Goal: Transaction & Acquisition: Purchase product/service

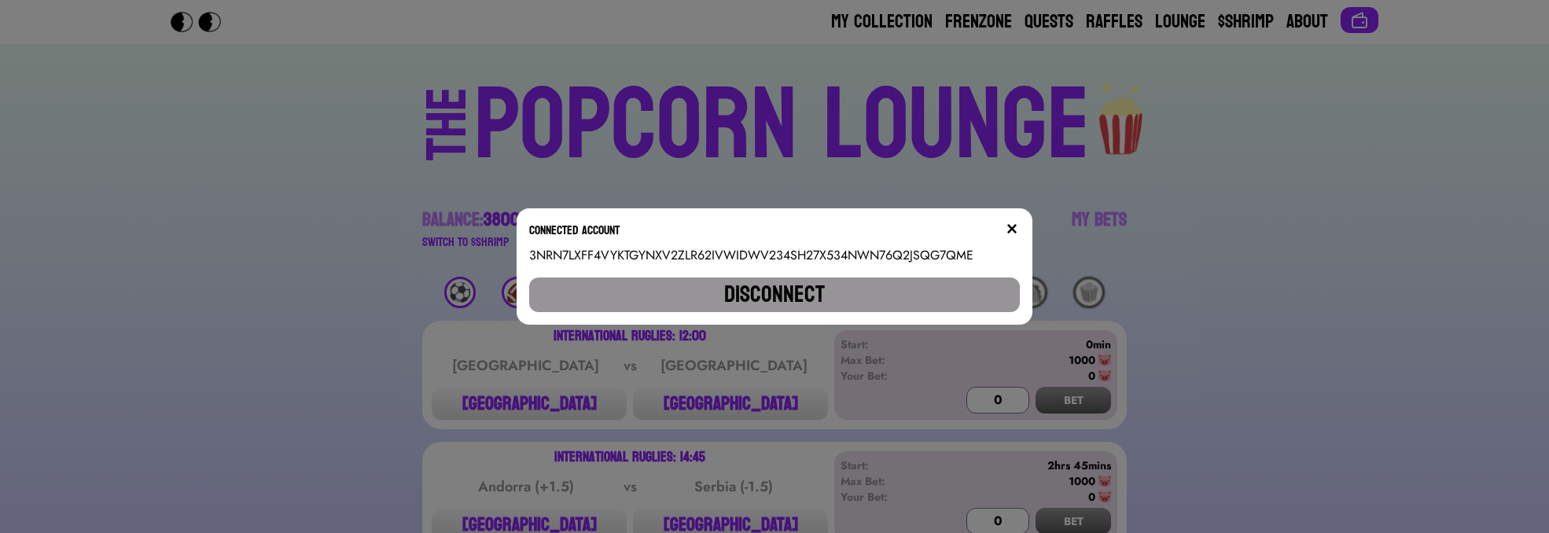
click at [1008, 227] on div "Connected account" at bounding box center [775, 233] width 492 height 25
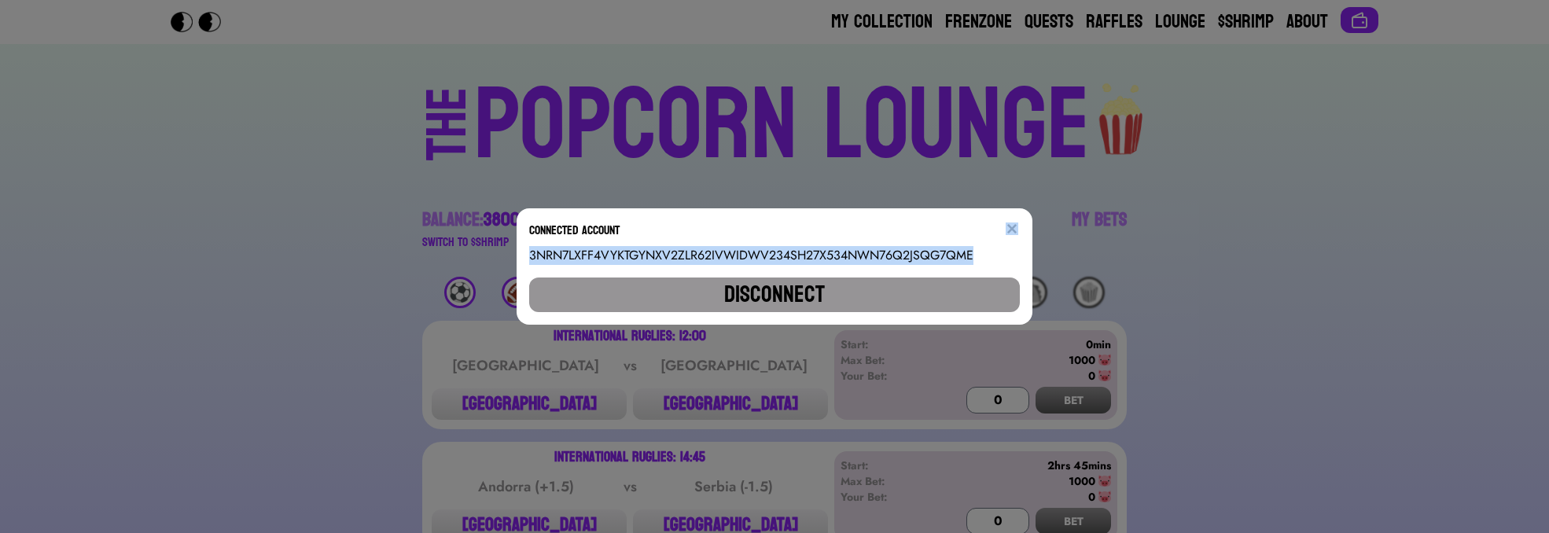
click at [1008, 227] on div "Connected account" at bounding box center [775, 233] width 492 height 25
click at [1006, 227] on div "Connected account" at bounding box center [775, 233] width 492 height 25
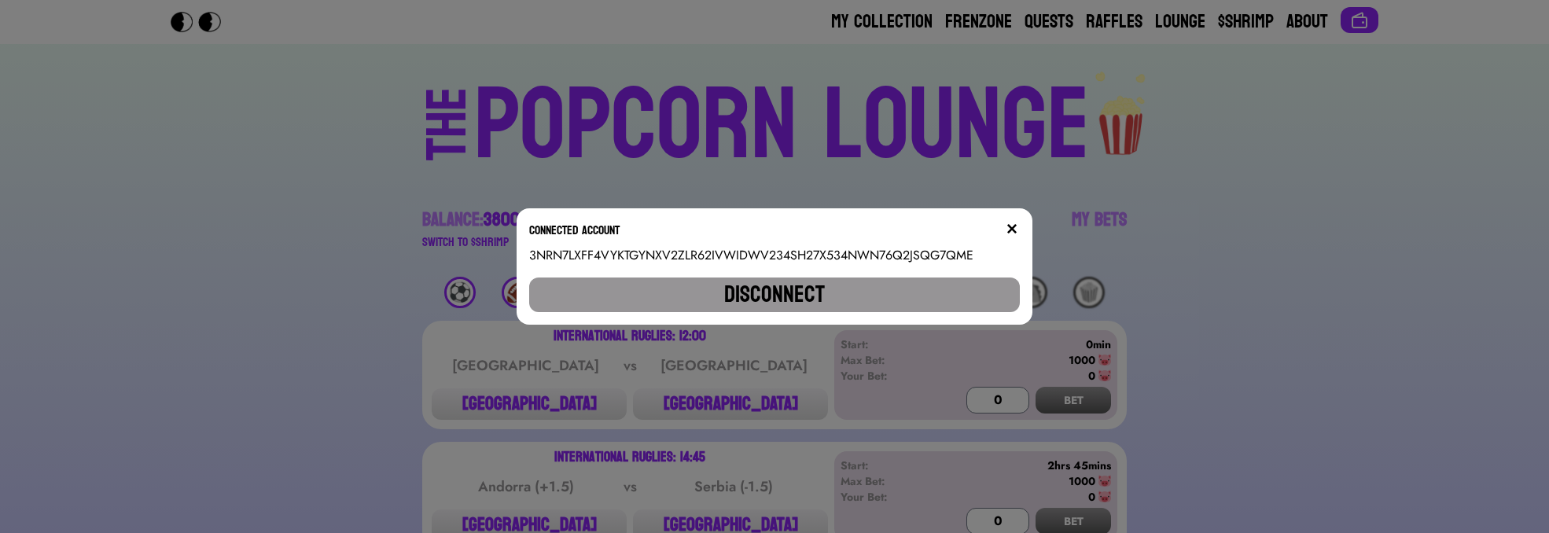
click at [1009, 229] on div "Connected account" at bounding box center [775, 233] width 492 height 25
click at [1011, 227] on div "Connected account" at bounding box center [775, 233] width 492 height 25
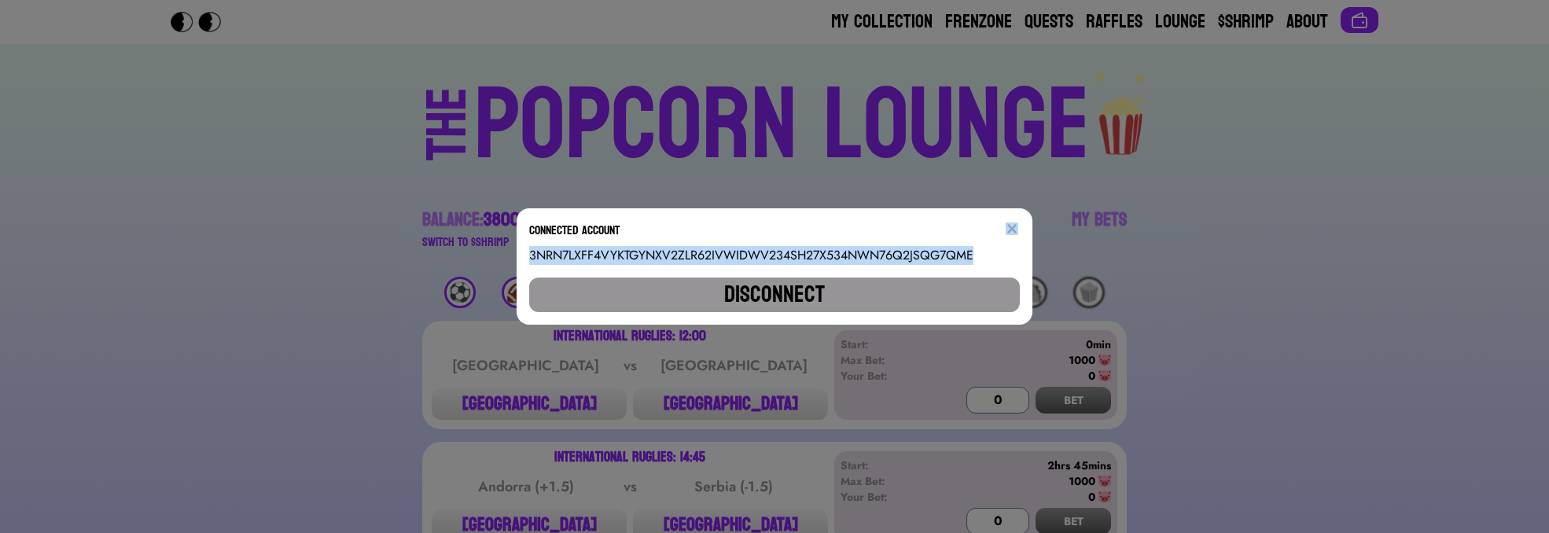
click at [1011, 227] on div "Connected account" at bounding box center [775, 233] width 492 height 25
click at [1018, 231] on img at bounding box center [1012, 229] width 13 height 13
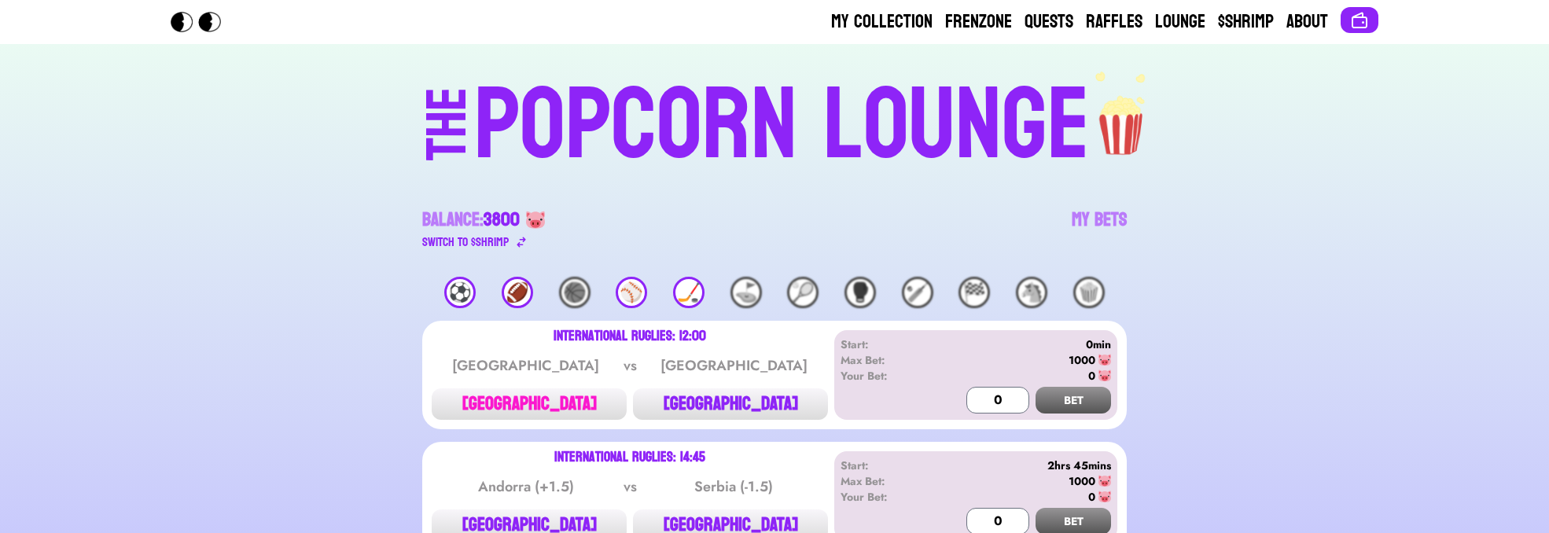
click at [523, 407] on button "[GEOGRAPHIC_DATA]" at bounding box center [529, 404] width 195 height 31
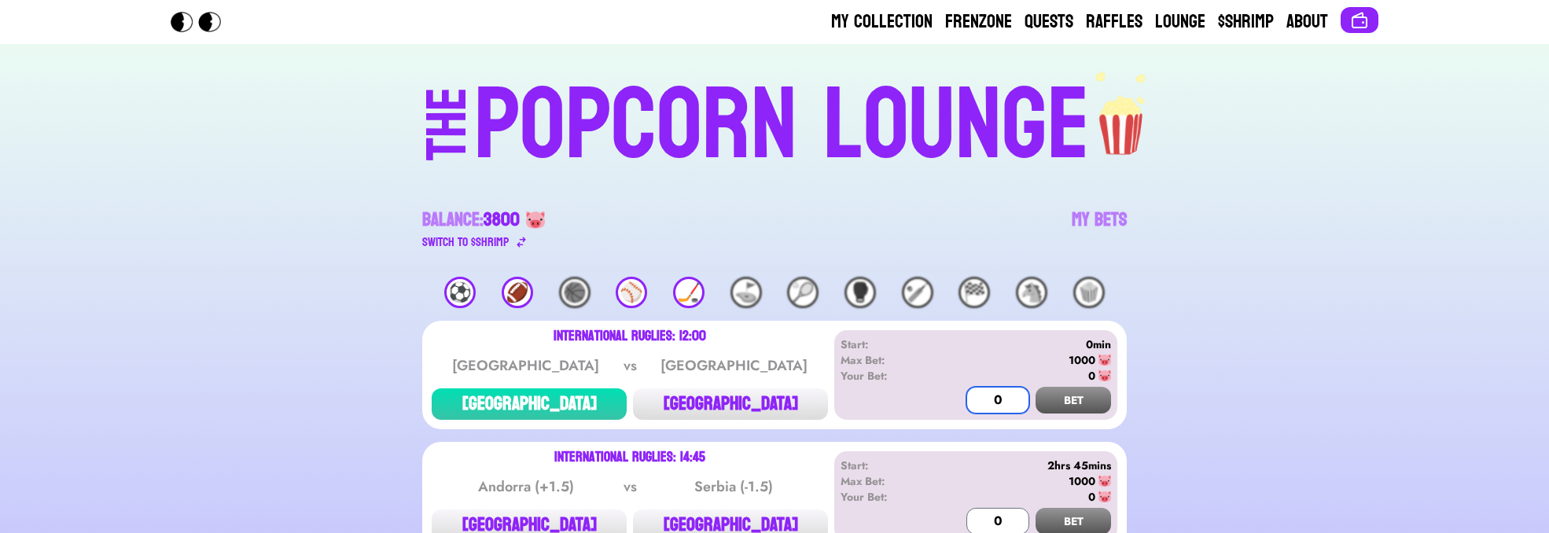
click at [978, 400] on input "0" at bounding box center [998, 400] width 63 height 27
click at [979, 400] on input "0" at bounding box center [998, 400] width 63 height 27
click at [1052, 394] on button "BET" at bounding box center [1074, 400] width 76 height 27
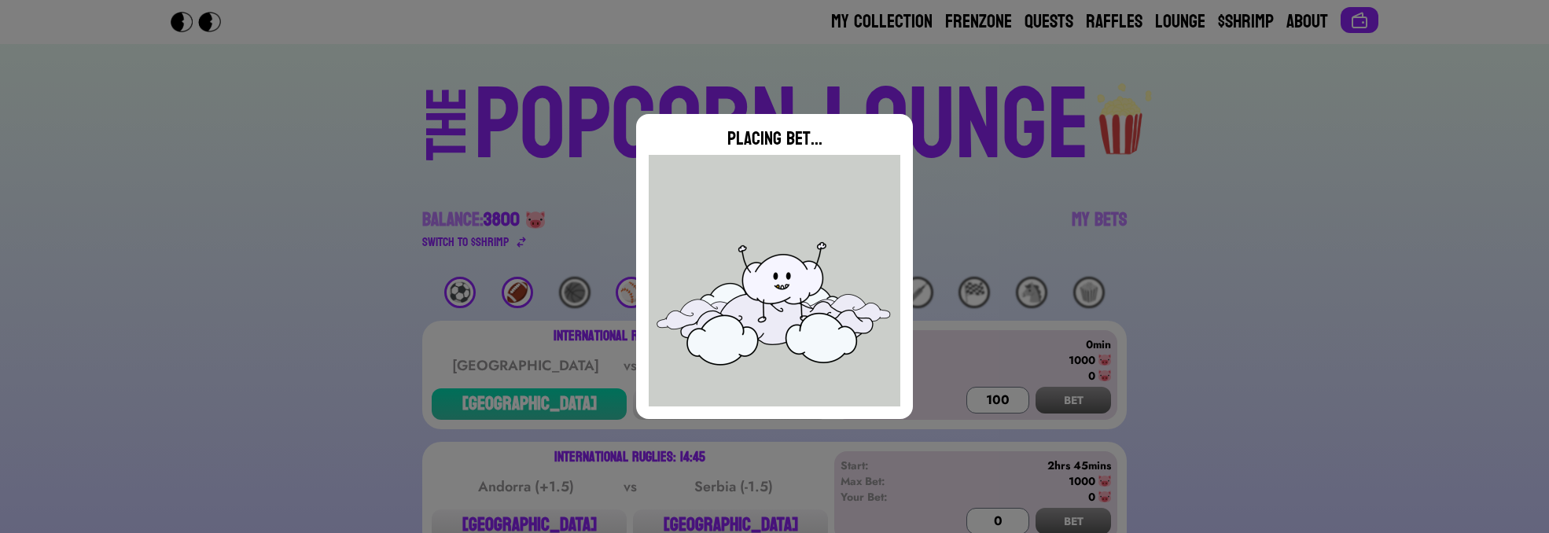
type input "0"
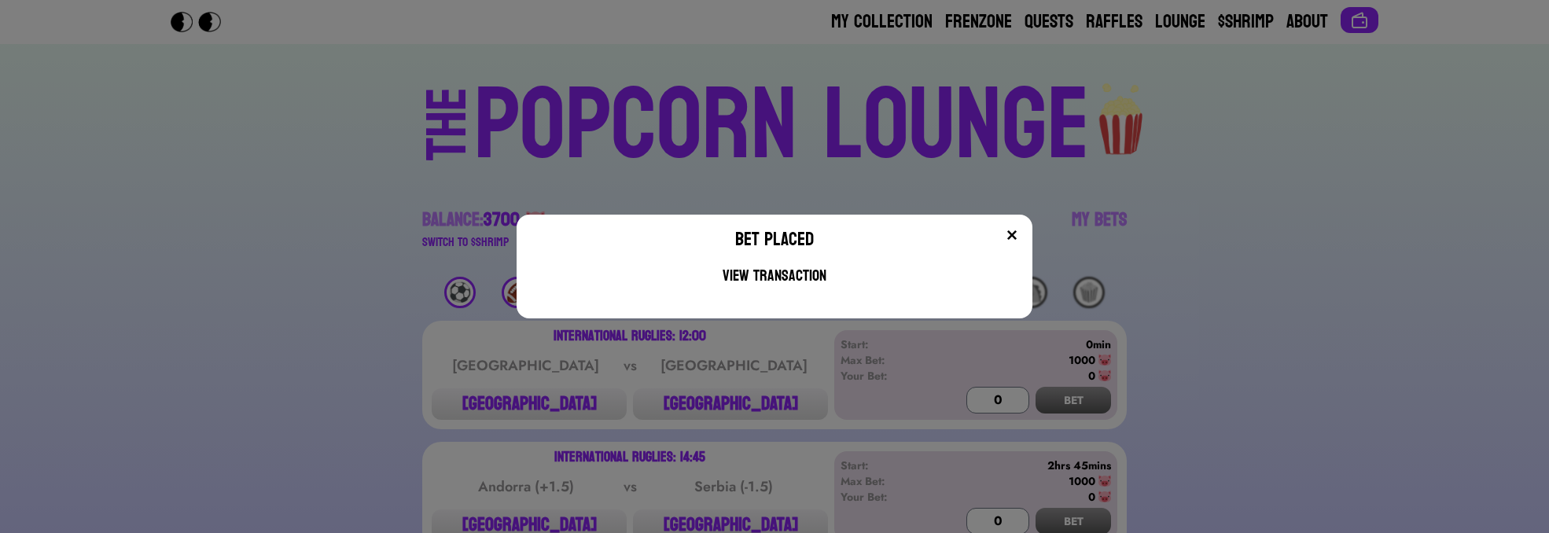
click at [1022, 227] on div "Bet Placed View Transaction" at bounding box center [775, 267] width 517 height 104
click at [1018, 238] on img at bounding box center [1012, 235] width 13 height 13
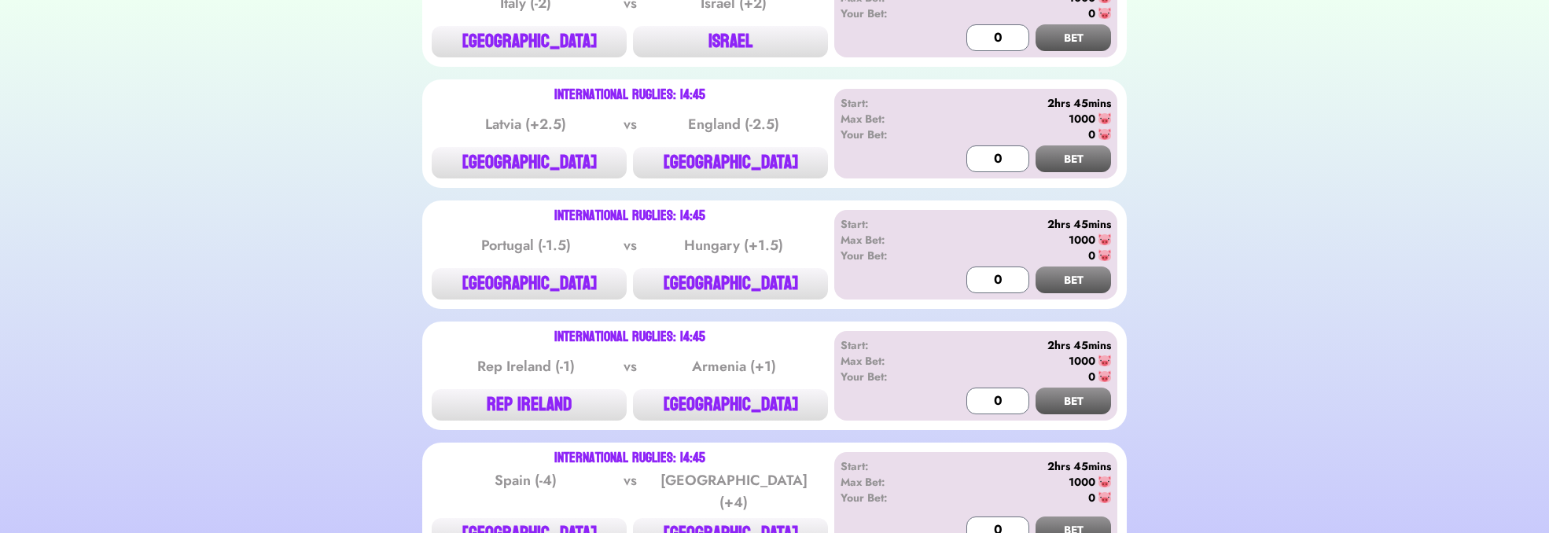
scroll to position [755, 0]
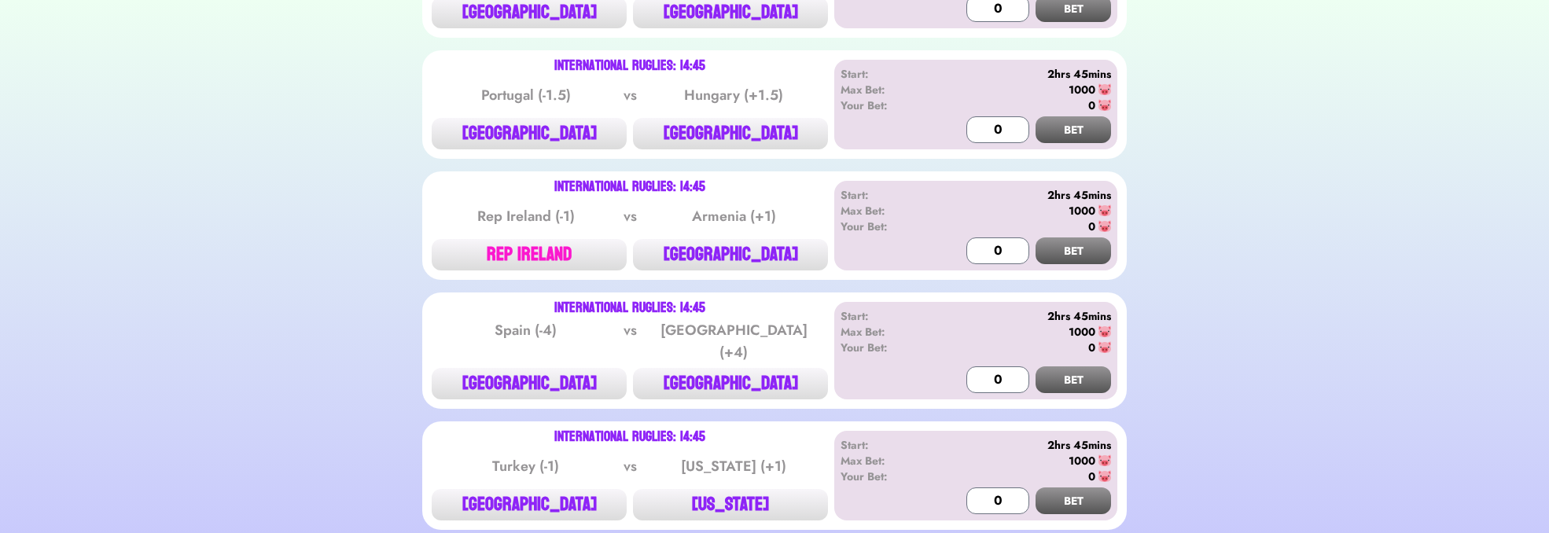
click at [535, 246] on button "REP IRELAND" at bounding box center [529, 254] width 195 height 31
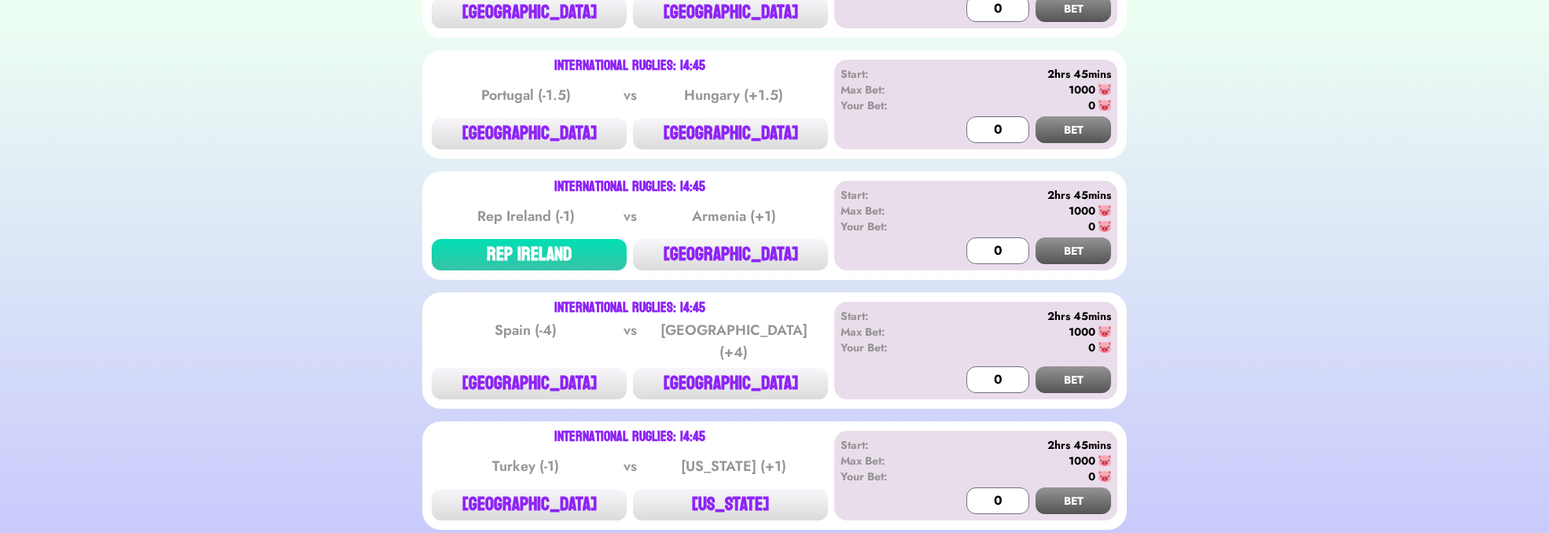
drag, startPoint x: 962, startPoint y: 241, endPoint x: 972, endPoint y: 245, distance: 11.0
click at [964, 242] on div "Start: 2hrs 45mins Max Bet: 1000 Your Bet: 0 0 BET" at bounding box center [975, 226] width 283 height 90
click at [979, 247] on input "0" at bounding box center [998, 251] width 63 height 27
click at [1096, 231] on div "0" at bounding box center [1021, 227] width 180 height 16
click at [1081, 256] on button "BET" at bounding box center [1074, 251] width 76 height 27
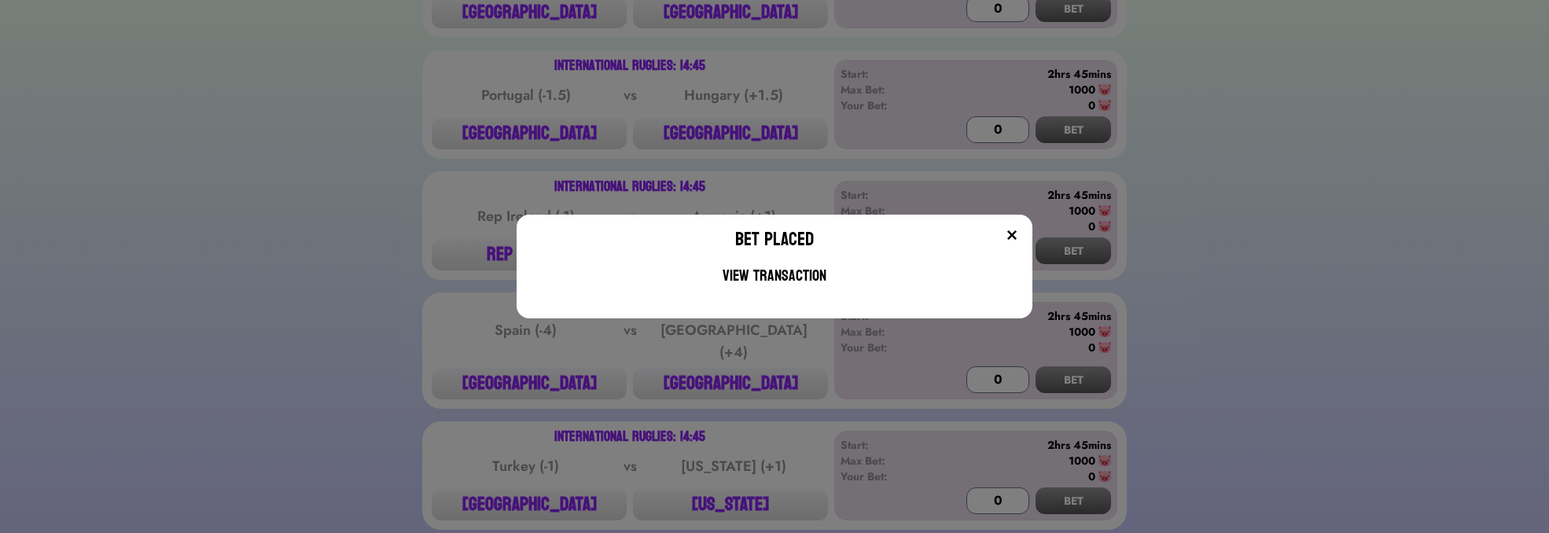
click at [1018, 238] on img at bounding box center [1012, 235] width 13 height 13
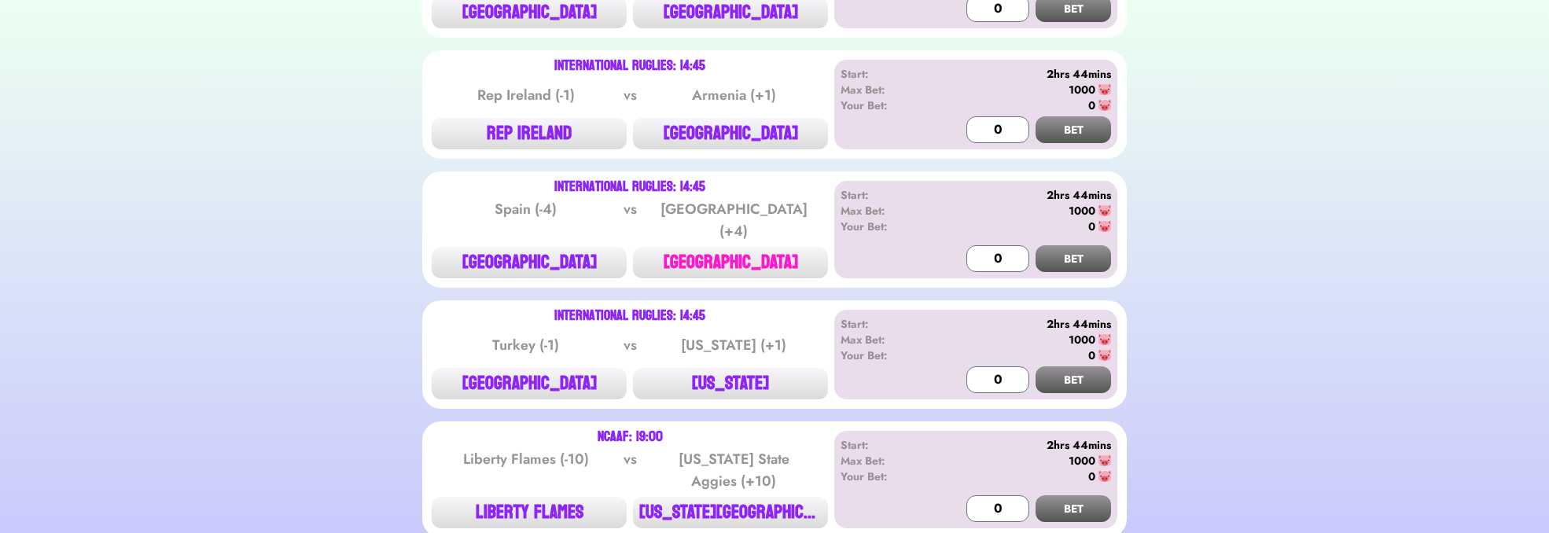
click at [765, 247] on button "[GEOGRAPHIC_DATA]" at bounding box center [730, 262] width 195 height 31
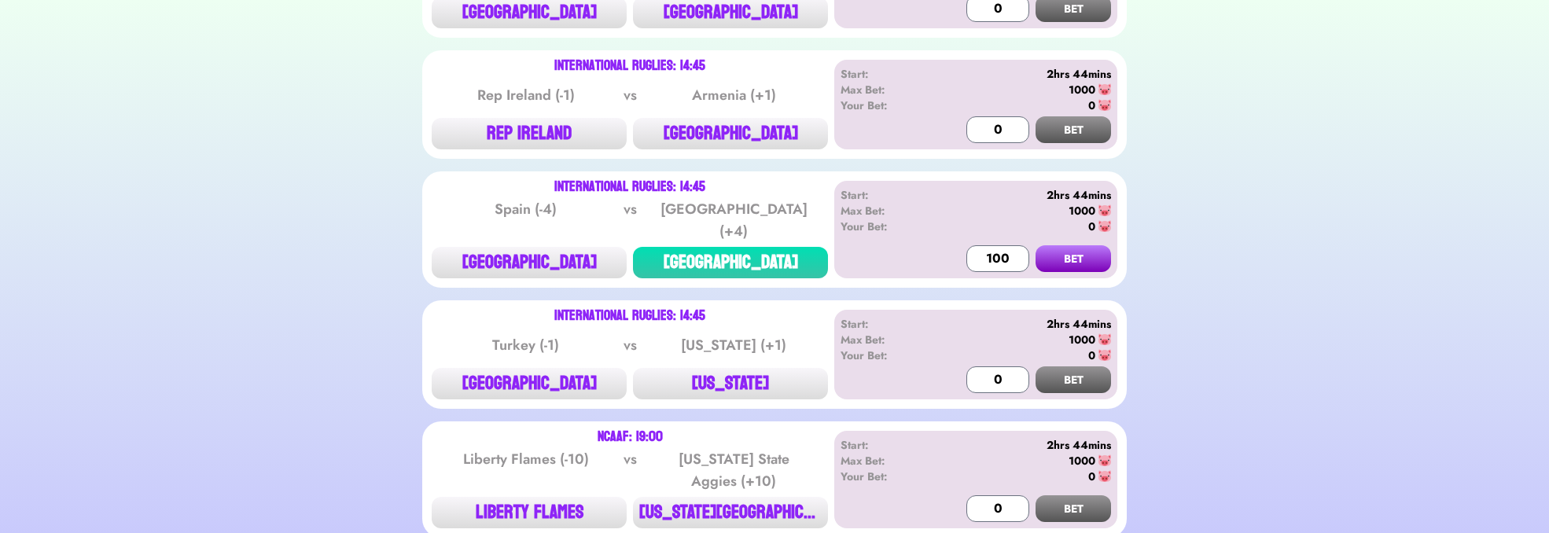
click at [1081, 254] on button "BET" at bounding box center [1074, 258] width 76 height 27
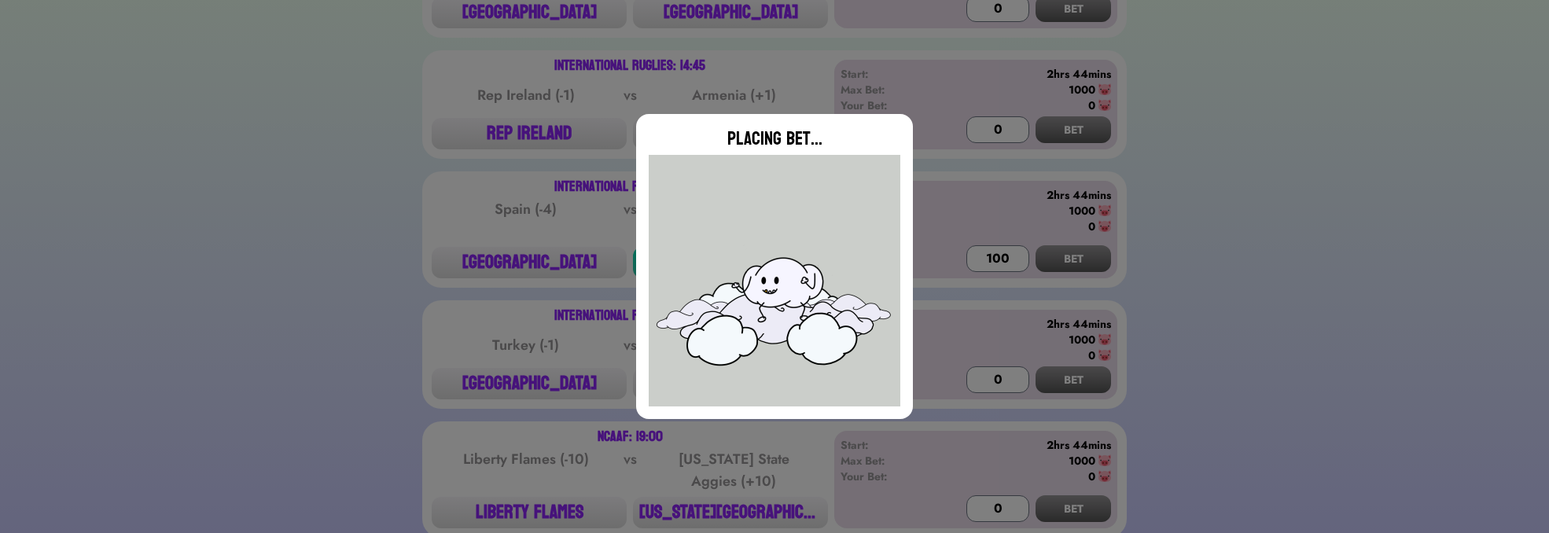
type input "0"
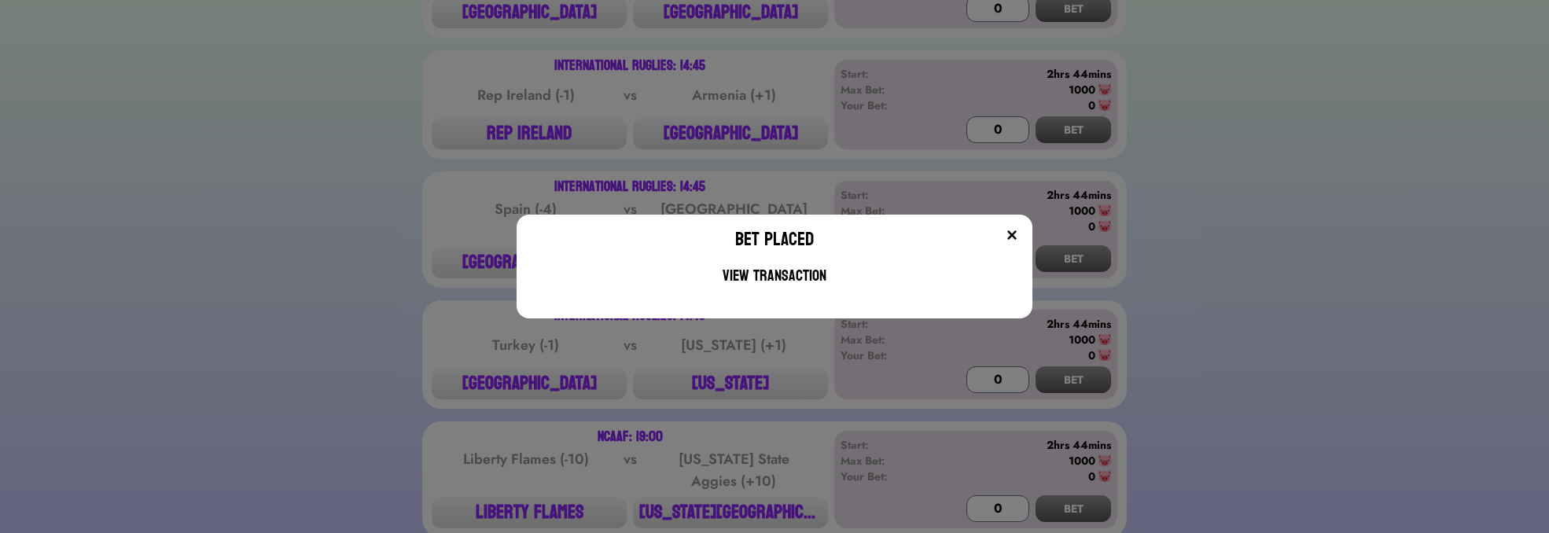
click at [1017, 231] on img at bounding box center [1012, 235] width 13 height 13
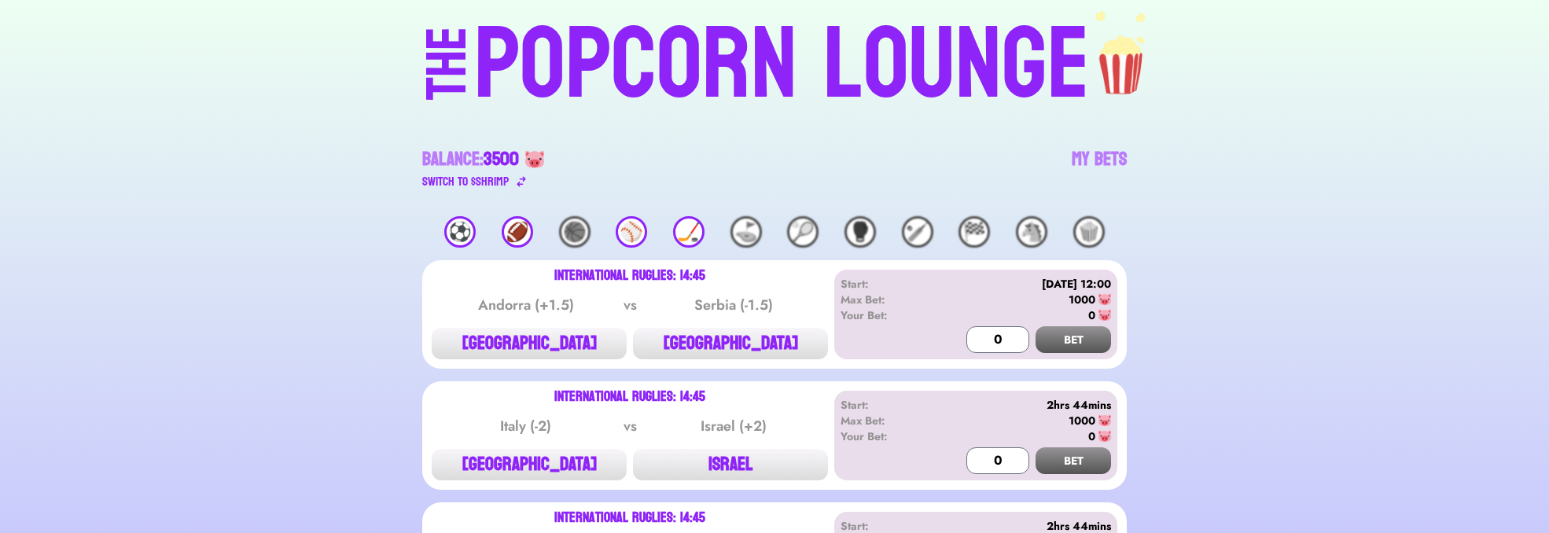
scroll to position [0, 0]
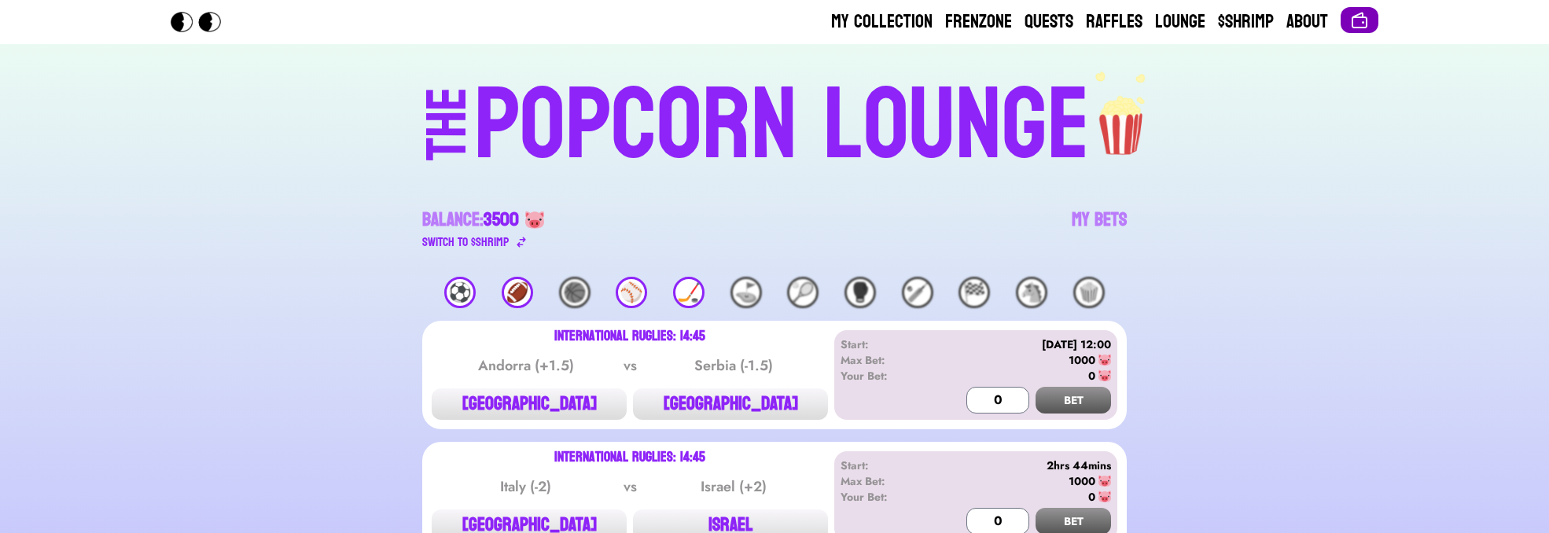
click at [1361, 21] on img at bounding box center [1359, 20] width 19 height 19
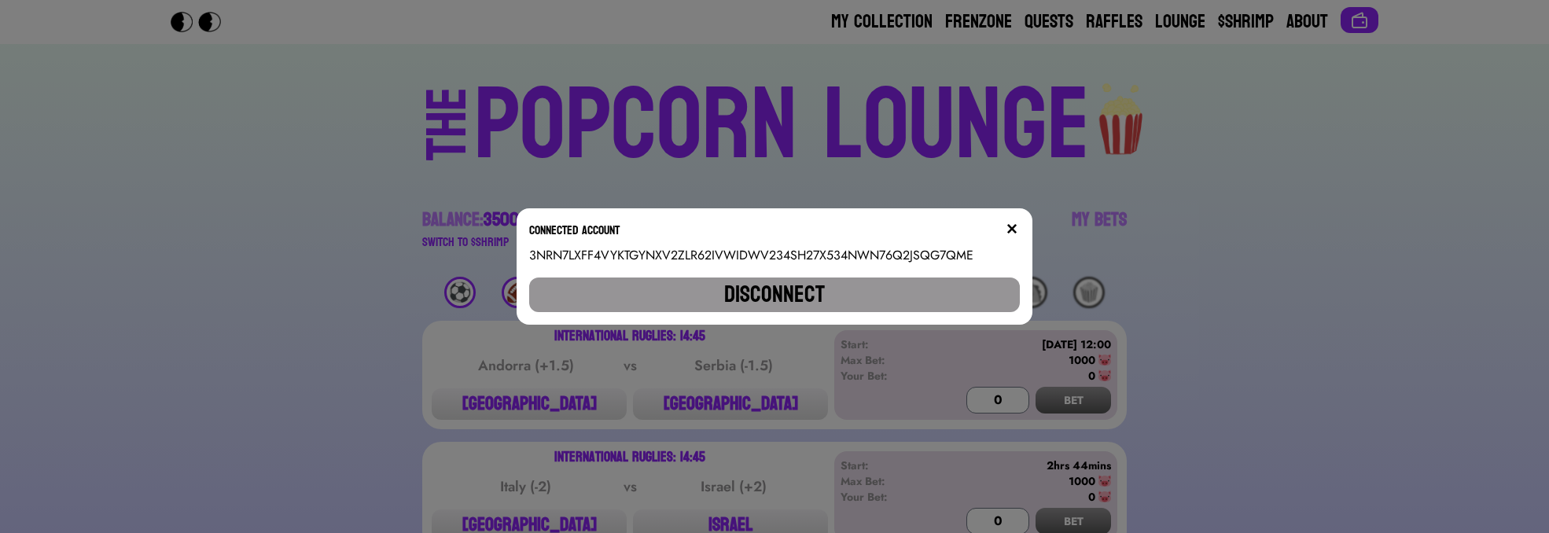
click at [889, 270] on div "Connected account 3NRN7LXFF4VYKTGYNXV2ZLR62IVWIDWV234SH27X534NWN76Q2JSQG7QME Di…" at bounding box center [775, 266] width 517 height 116
click at [882, 286] on button "Disconnect" at bounding box center [775, 295] width 492 height 35
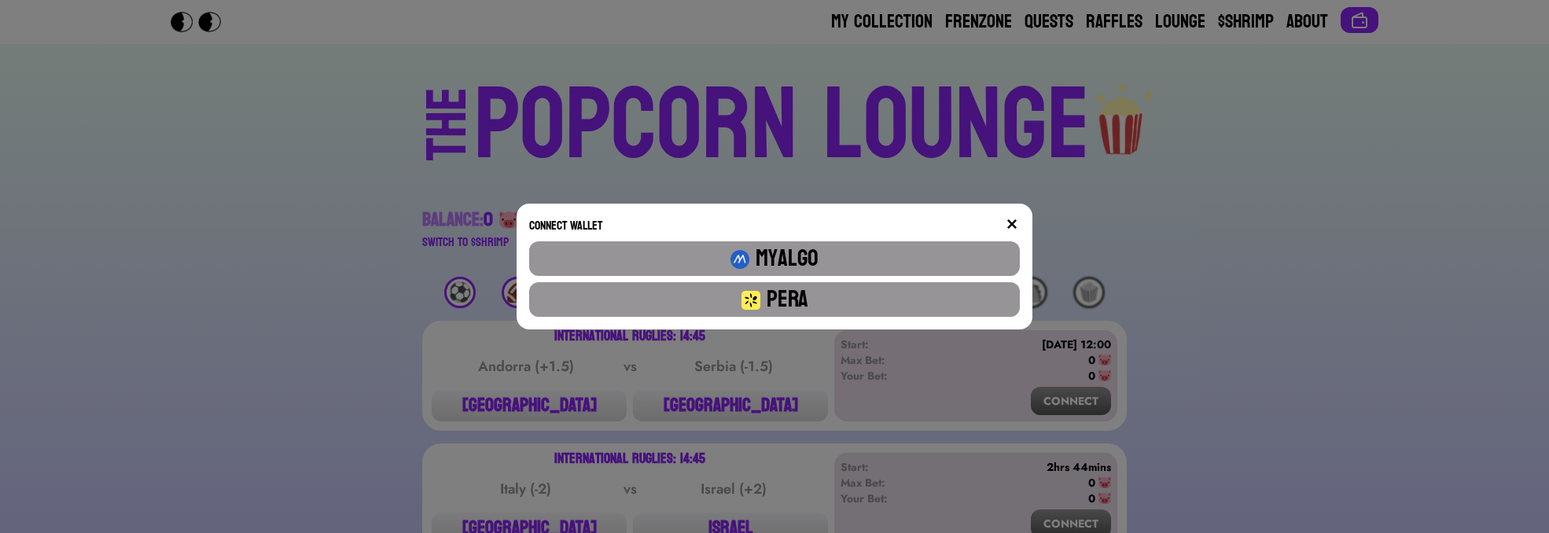
click at [889, 289] on button "Pera" at bounding box center [775, 299] width 492 height 35
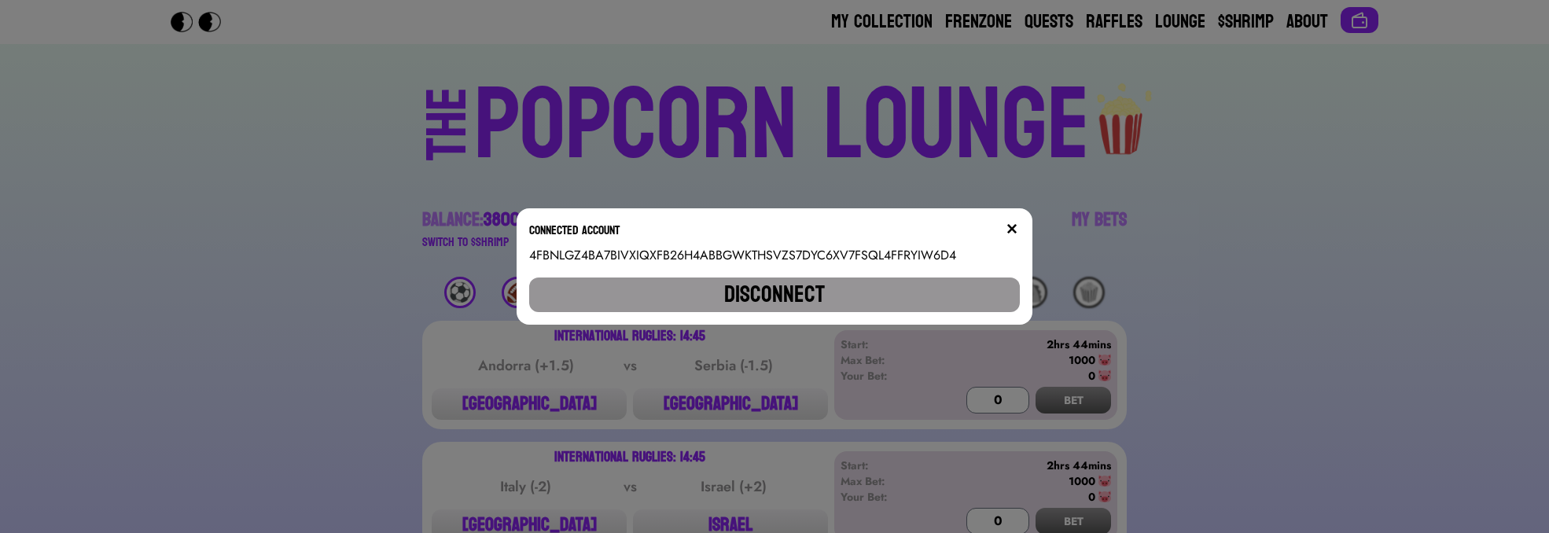
click at [1014, 232] on img at bounding box center [1012, 229] width 13 height 13
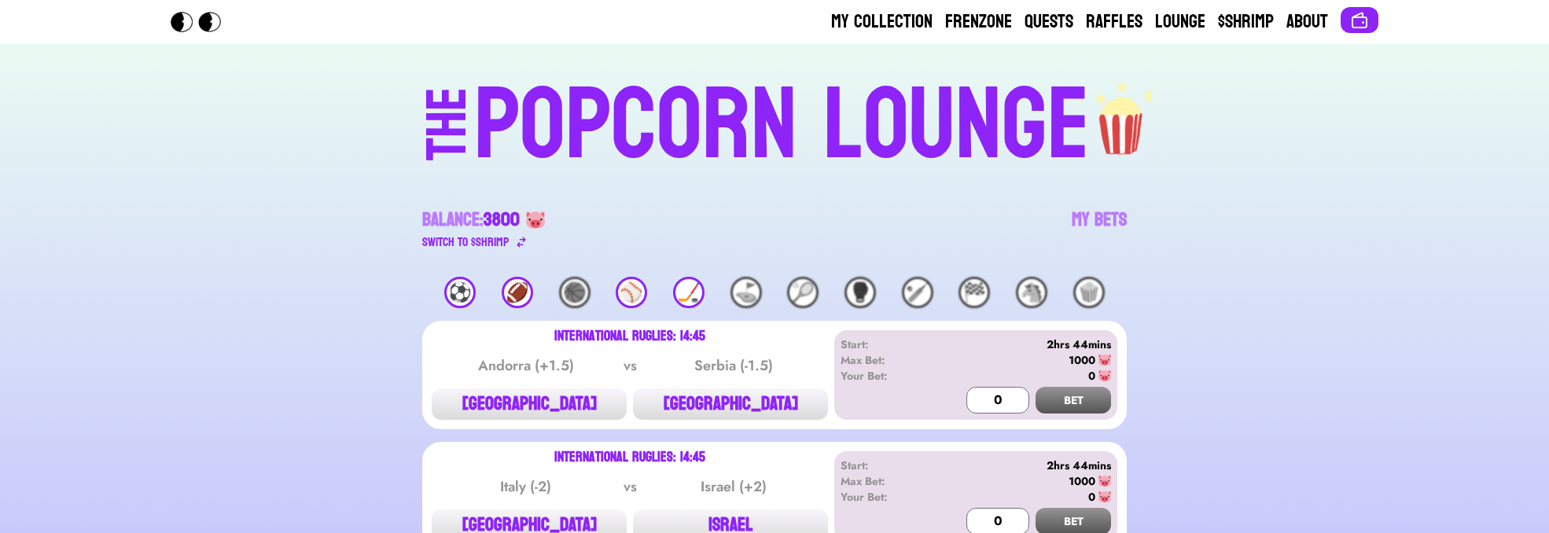
scroll to position [189, 0]
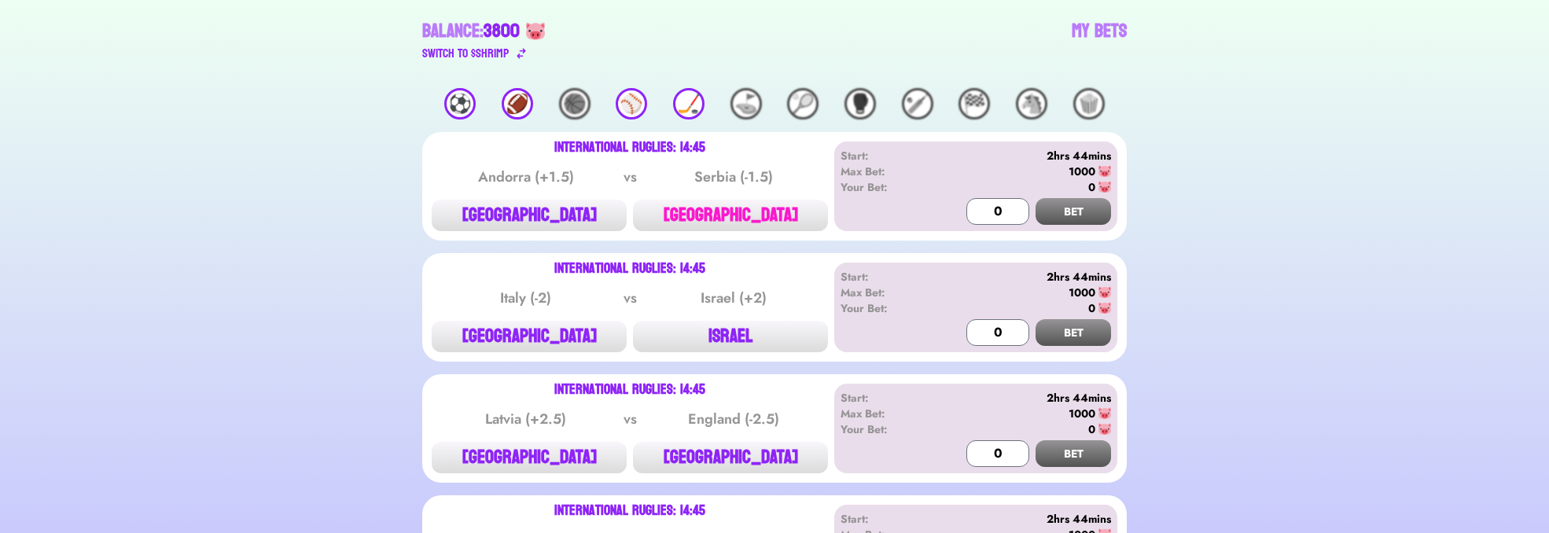
click at [742, 212] on button "[GEOGRAPHIC_DATA]" at bounding box center [730, 215] width 195 height 31
click at [972, 215] on input "0" at bounding box center [998, 211] width 63 height 27
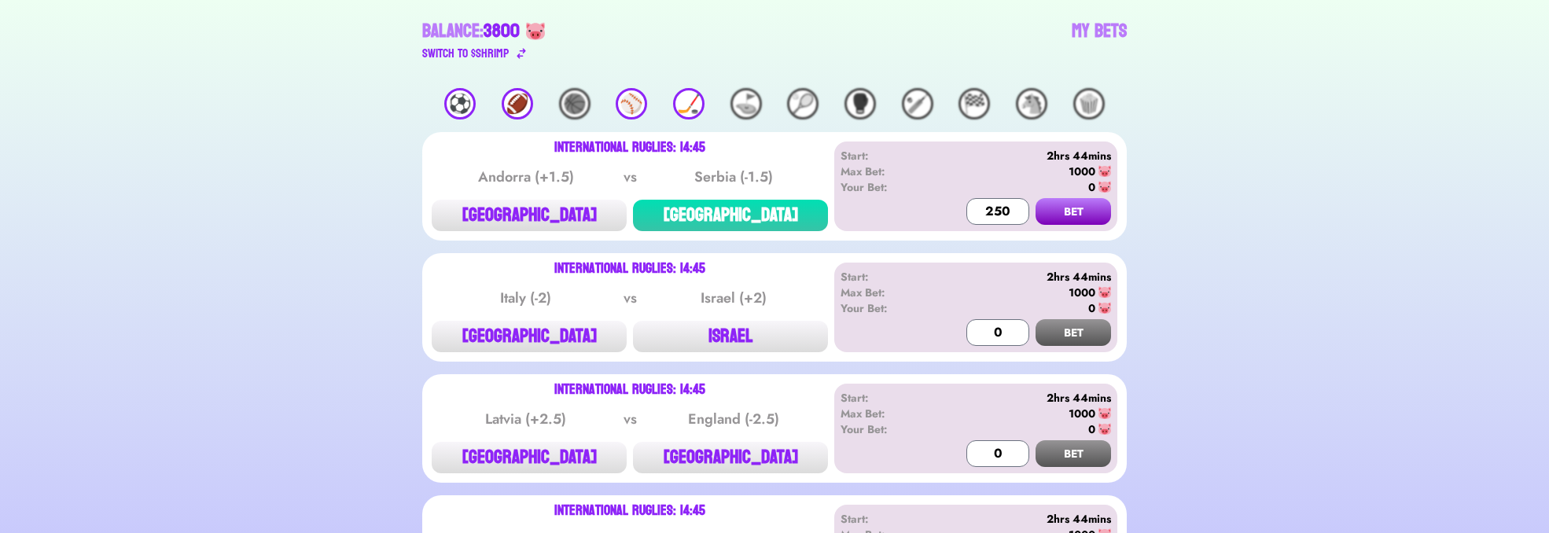
click at [1074, 203] on button "BET" at bounding box center [1074, 211] width 76 height 27
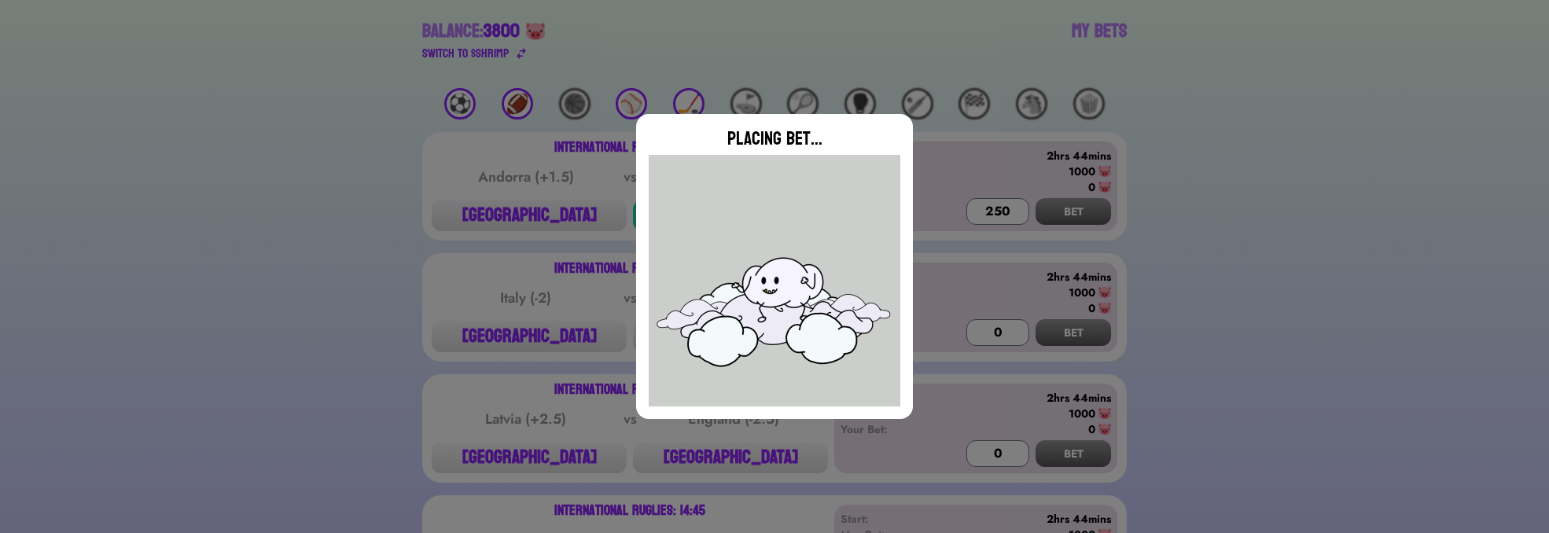
type input "0"
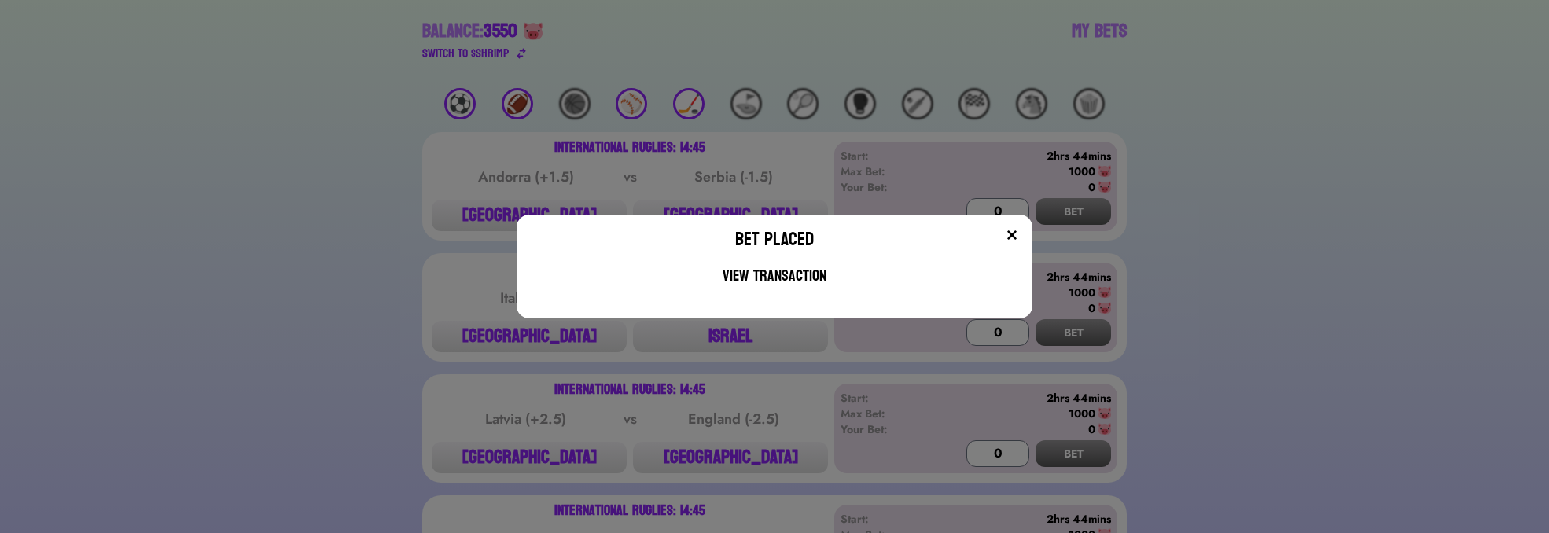
click at [1016, 235] on img at bounding box center [1012, 235] width 13 height 13
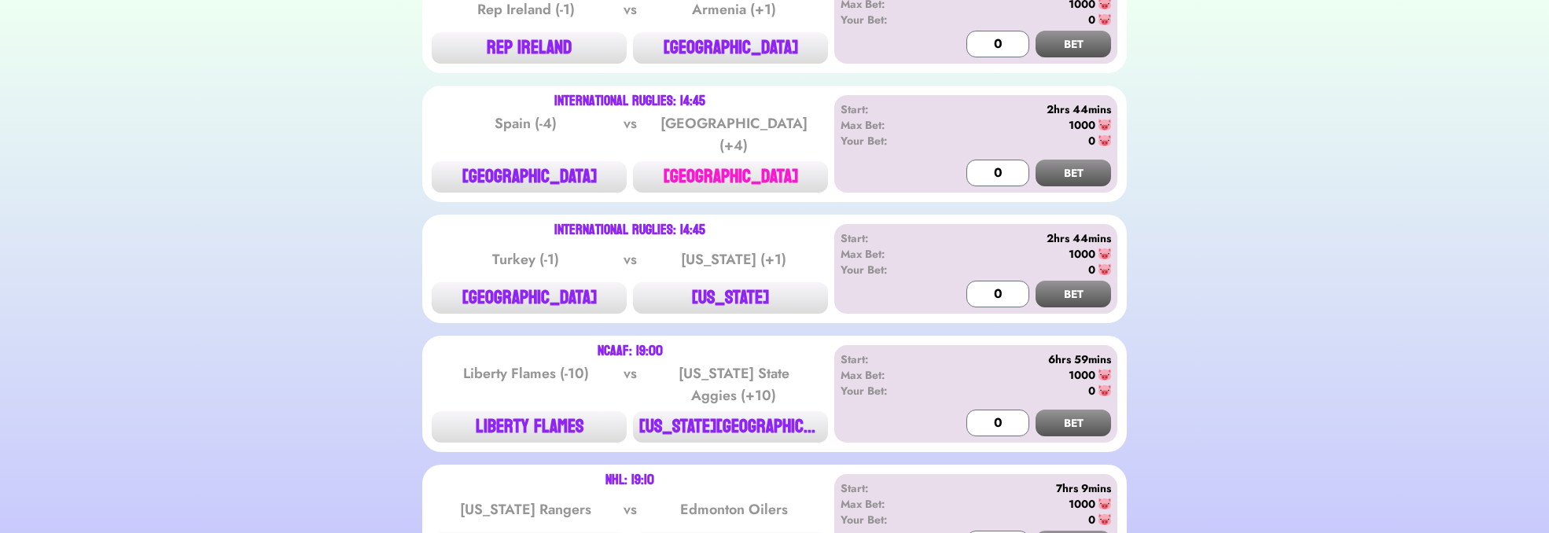
scroll to position [944, 0]
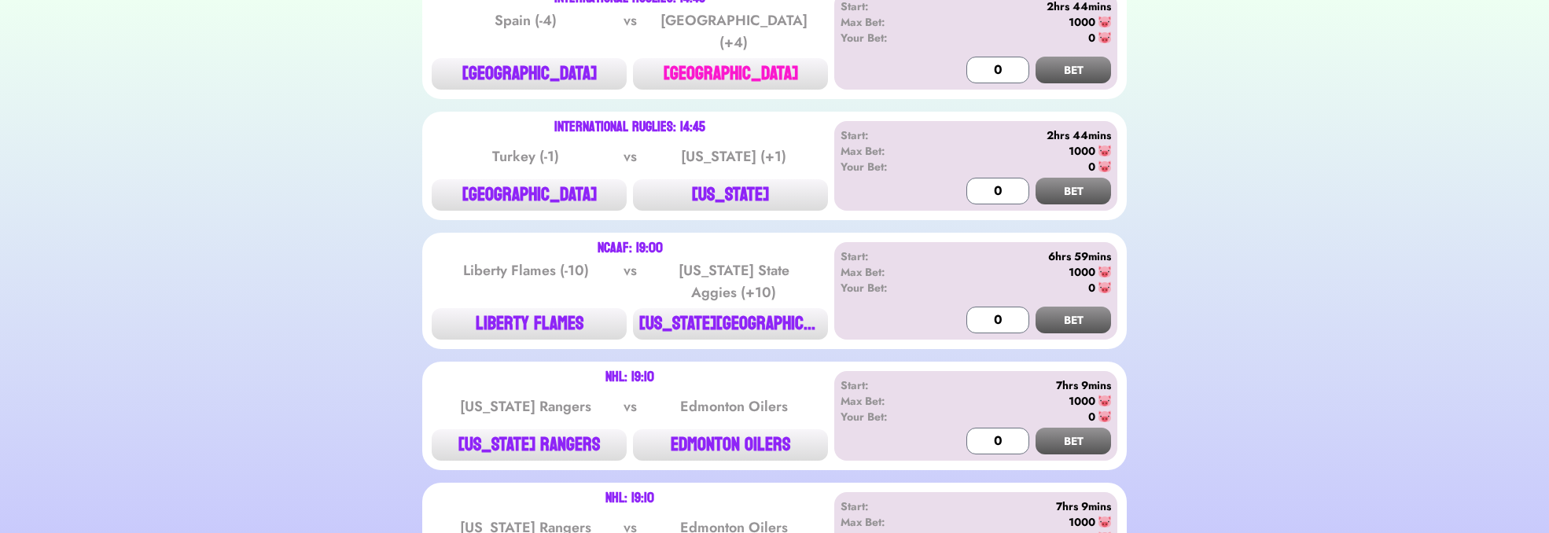
click at [768, 65] on button "[GEOGRAPHIC_DATA]" at bounding box center [730, 73] width 195 height 31
click at [964, 65] on div "Start: 2hrs 44mins Max Bet: 1000 Your Bet: 0 0 BET" at bounding box center [975, 41] width 283 height 98
click at [964, 63] on div "Start: 2hrs 44mins Max Bet: 1000 Your Bet: 0 0 BET" at bounding box center [975, 41] width 283 height 98
click at [976, 63] on input "0" at bounding box center [998, 70] width 63 height 27
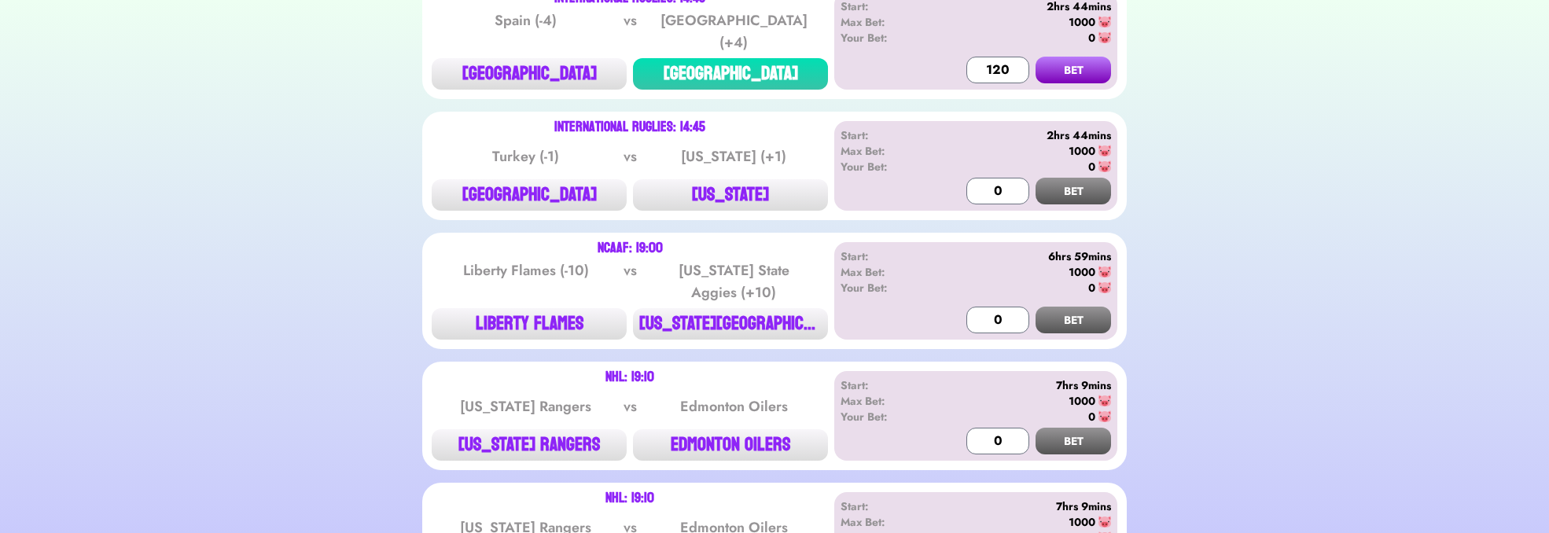
click at [1090, 59] on button "BET" at bounding box center [1074, 70] width 76 height 27
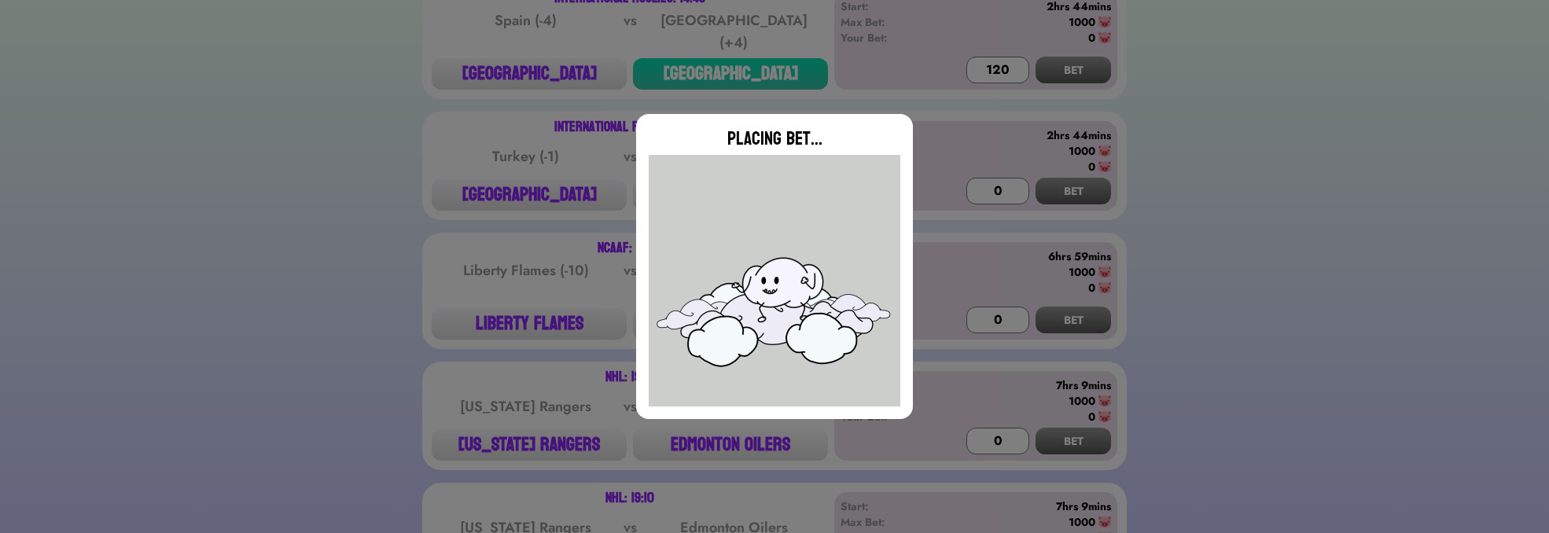
type input "0"
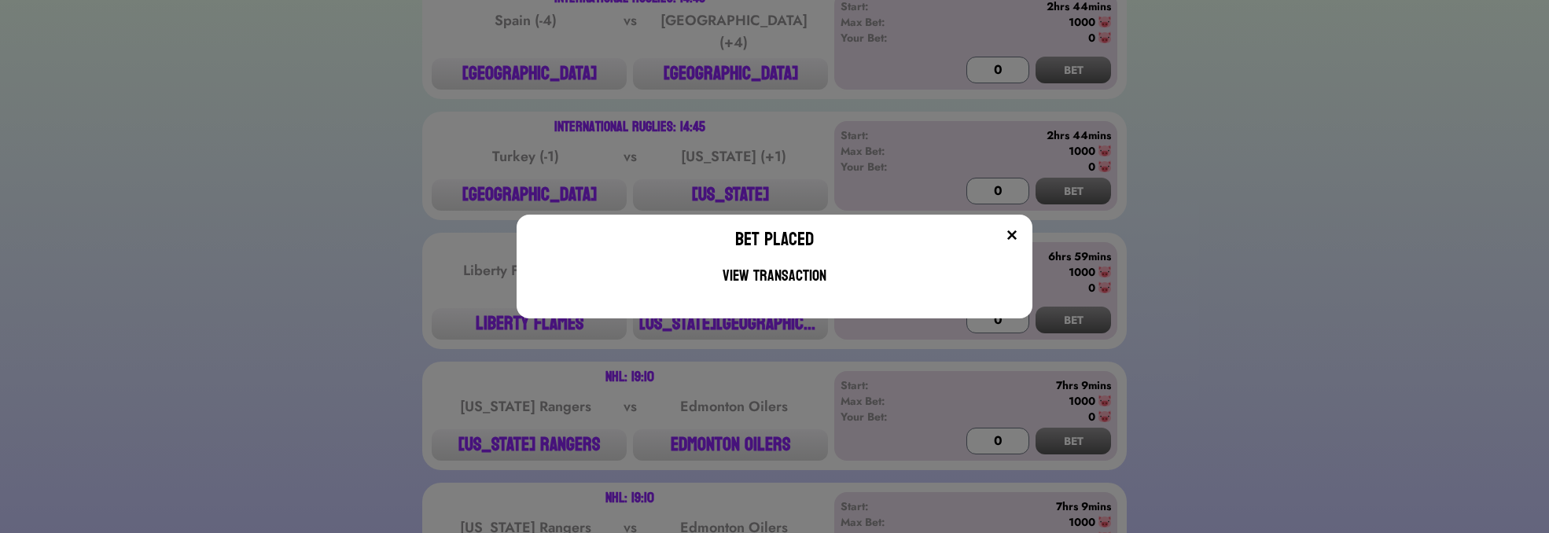
click at [1018, 238] on img at bounding box center [1012, 235] width 13 height 13
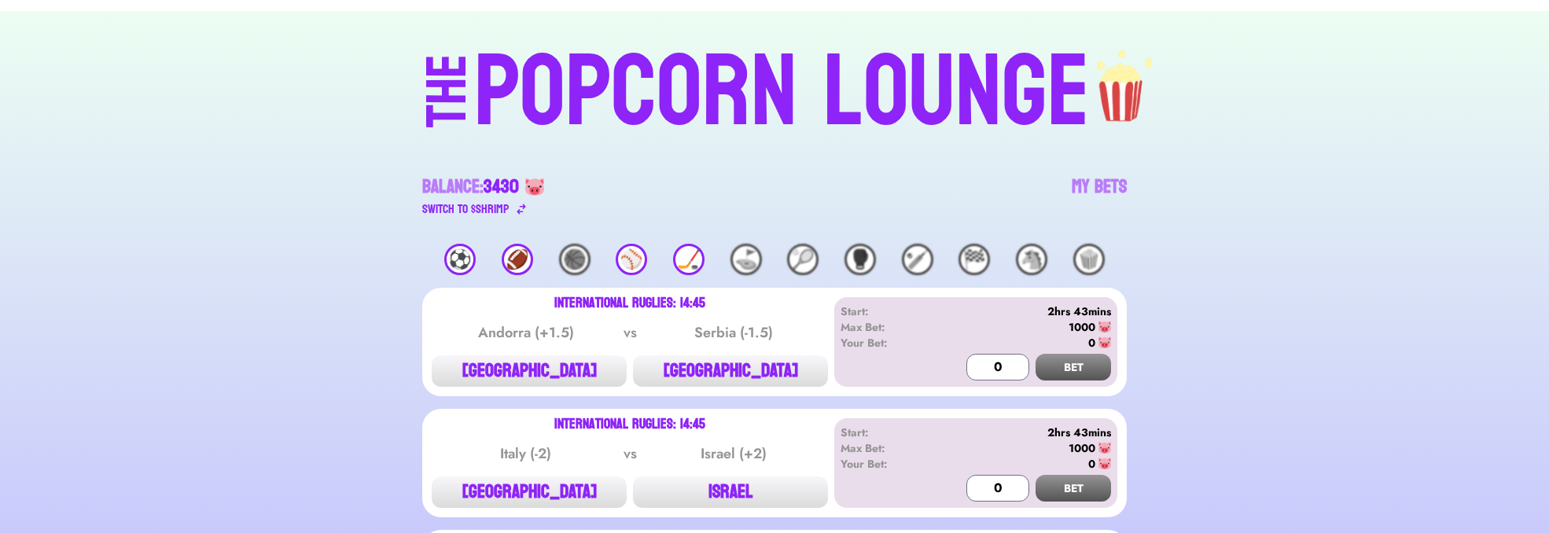
scroll to position [0, 0]
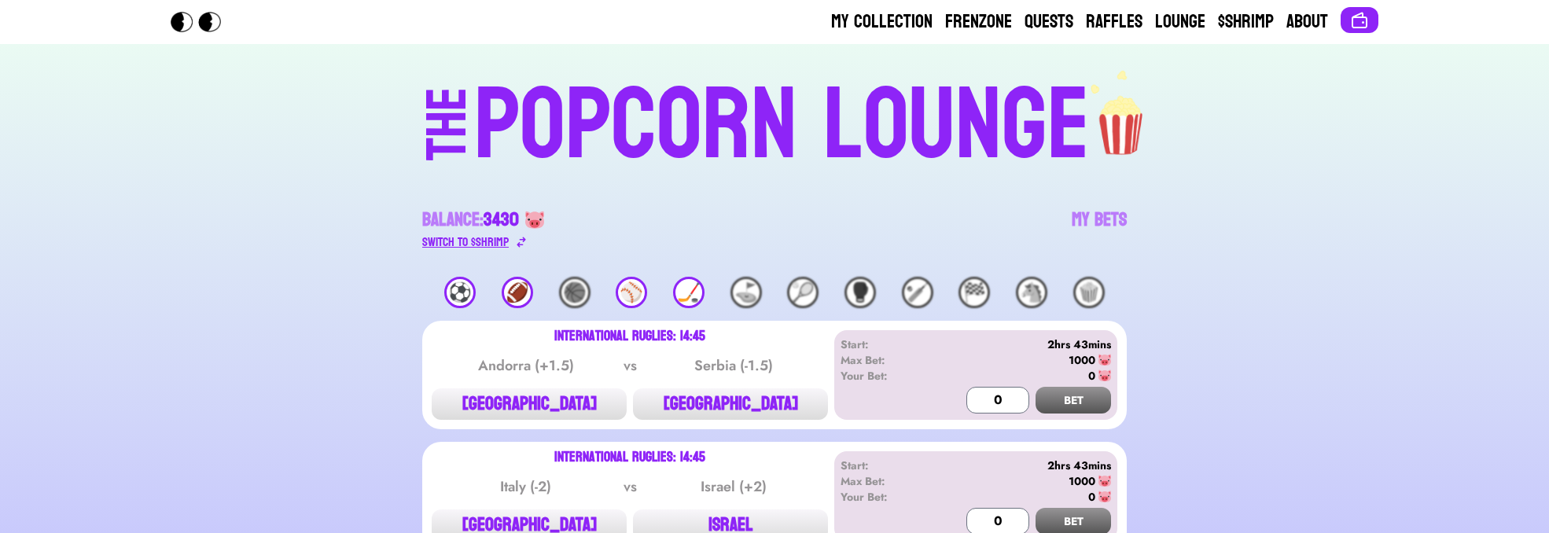
click at [509, 238] on div "Switch to $ SHRIMP" at bounding box center [465, 242] width 87 height 19
